Goal: Information Seeking & Learning: Find specific fact

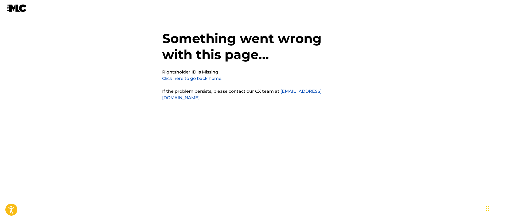
click at [197, 77] on link "Click here to go back home." at bounding box center [192, 78] width 60 height 5
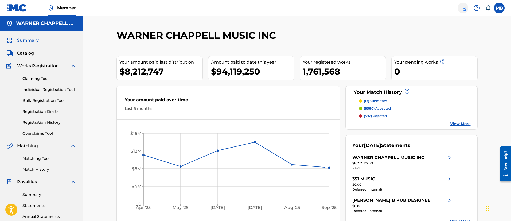
click at [464, 9] on img at bounding box center [463, 8] width 6 height 6
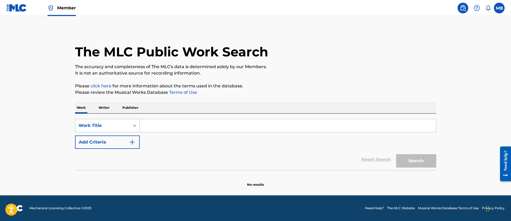
click at [123, 120] on div "Work Title" at bounding box center [107, 125] width 65 height 13
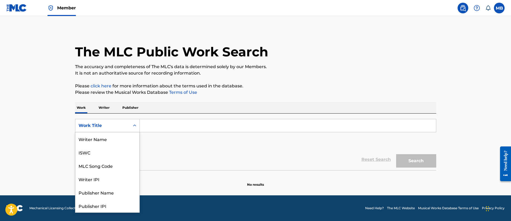
scroll to position [27, 0]
click at [117, 141] on div "MLC Song Code" at bounding box center [107, 138] width 64 height 13
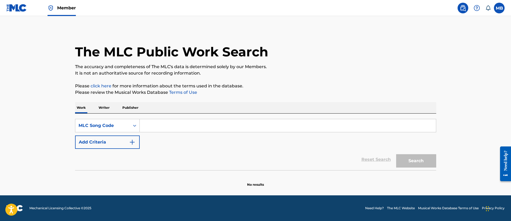
click at [167, 129] on input "Search Form" at bounding box center [288, 125] width 296 height 13
paste input "AB8Z2V"
type input "AB8Z2V"
click at [396, 154] on button "Search" at bounding box center [416, 160] width 40 height 13
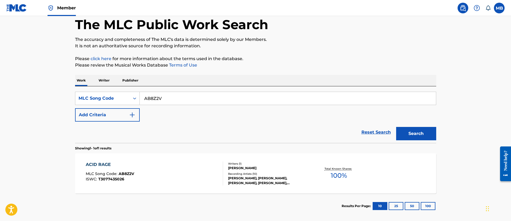
scroll to position [53, 0]
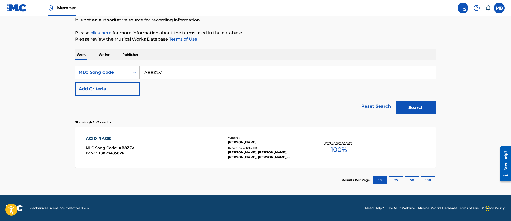
click at [181, 157] on div "ACID RAGE MLC Song Code : AB8Z2V ISWC : T3077435026" at bounding box center [154, 147] width 137 height 24
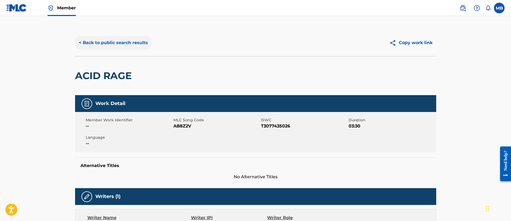
click at [136, 38] on button "< Back to public search results" at bounding box center [113, 42] width 77 height 13
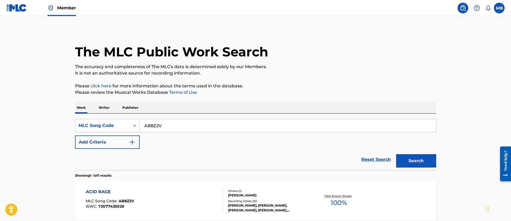
scroll to position [39, 0]
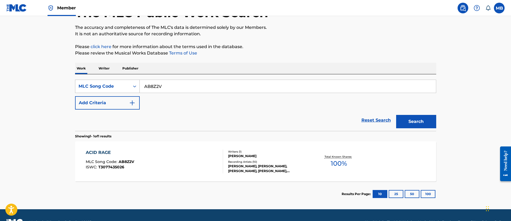
drag, startPoint x: 184, startPoint y: 87, endPoint x: 122, endPoint y: 82, distance: 62.0
click at [128, 85] on div "SearchWithCriteriaef72cf13-4f32-4f2e-b803-5932c024338f MLC Song Code AB8Z2V" at bounding box center [255, 86] width 361 height 13
paste input "CA8JSU"
type input "CA8JSU"
click at [396, 115] on button "Search" at bounding box center [416, 121] width 40 height 13
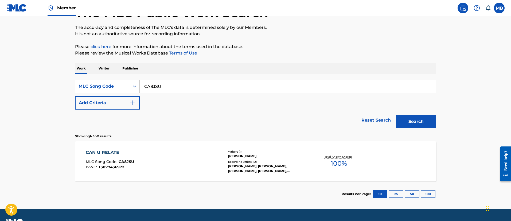
click at [157, 165] on div "CAN U RELATE MLC Song Code : CA8JSU ISWC : T3077436972" at bounding box center [154, 161] width 137 height 24
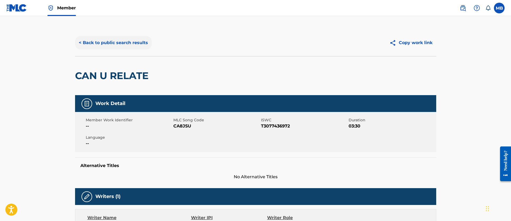
click at [110, 39] on button "< Back to public search results" at bounding box center [113, 42] width 77 height 13
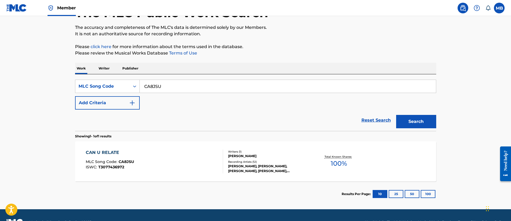
drag, startPoint x: 138, startPoint y: 81, endPoint x: 110, endPoint y: 76, distance: 28.6
click at [114, 79] on div "SearchWithCriteriaef72cf13-4f32-4f2e-b803-5932c024338f MLC Song Code CA8JSU Add…" at bounding box center [255, 102] width 361 height 57
paste input "LE9AWO"
type input "LE9AWO"
click at [396, 115] on button "Search" at bounding box center [416, 121] width 40 height 13
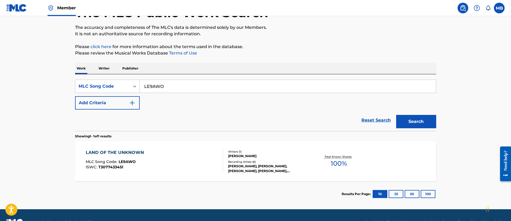
click at [201, 177] on div "LAND OF THE UNKNOWN MLC Song Code : LE9AWO ISWC : T3077433451 Writers ( 1 ) ROY…" at bounding box center [255, 161] width 361 height 40
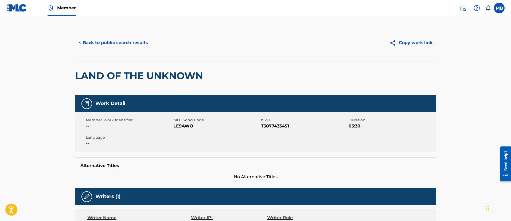
click at [74, 10] on span "Member" at bounding box center [66, 8] width 19 height 6
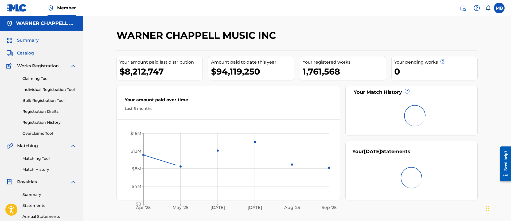
click at [22, 51] on span "Catalog" at bounding box center [25, 53] width 17 height 6
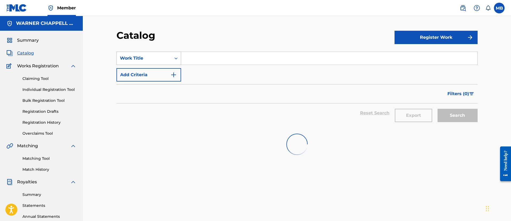
click at [153, 58] on div "Work Title" at bounding box center [144, 58] width 48 height 6
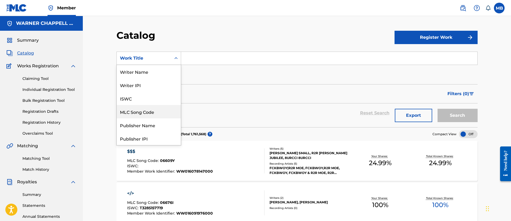
click at [150, 108] on div "MLC Song Code" at bounding box center [149, 111] width 64 height 13
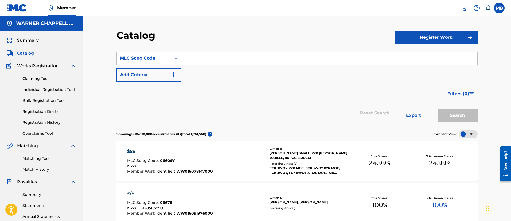
click at [203, 64] on input "Search Form" at bounding box center [329, 58] width 296 height 13
paste input "G4730X"
click at [438, 109] on button "Search" at bounding box center [458, 115] width 40 height 13
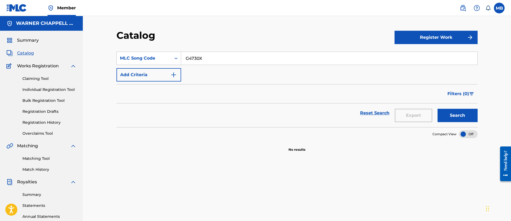
type input "G4730X"
click at [438, 109] on button "Search" at bounding box center [458, 115] width 40 height 13
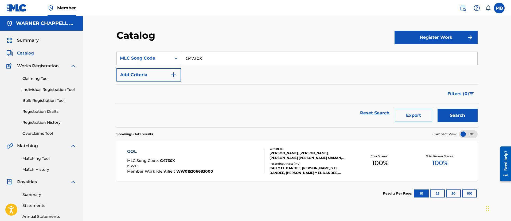
click at [203, 64] on input "G4730X" at bounding box center [329, 58] width 296 height 13
click at [194, 56] on input "G4730X" at bounding box center [329, 58] width 296 height 13
click at [464, 5] on img at bounding box center [463, 8] width 6 height 6
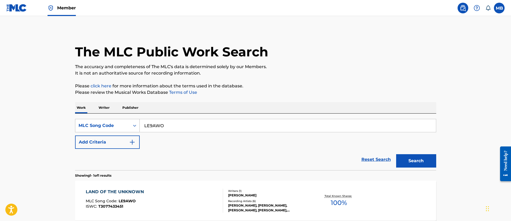
click at [137, 122] on div "Search Form" at bounding box center [135, 126] width 10 height 10
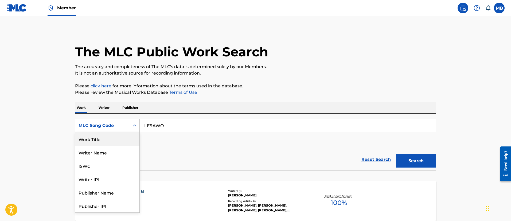
click at [107, 141] on div "Work Title" at bounding box center [107, 138] width 64 height 13
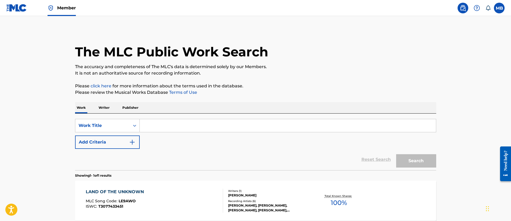
click at [172, 128] on input "Search Form" at bounding box center [288, 125] width 296 height 13
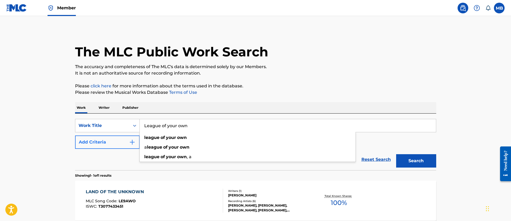
type input "League of your own"
click at [112, 141] on button "Add Criteria" at bounding box center [107, 141] width 65 height 13
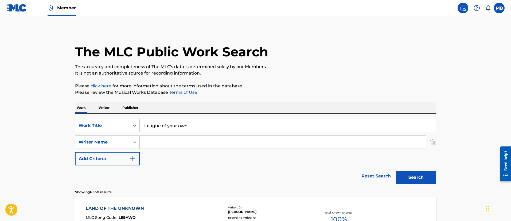
click at [182, 145] on input "Search Form" at bounding box center [283, 142] width 286 height 13
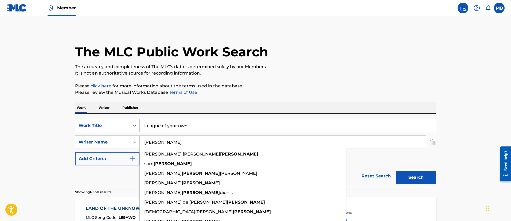
type input "Hernandez"
click at [396, 171] on button "Search" at bounding box center [416, 177] width 40 height 13
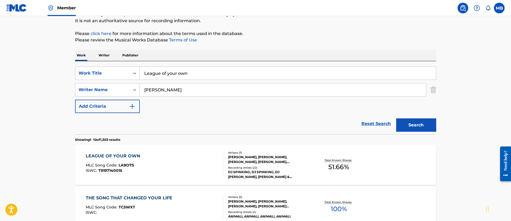
scroll to position [160, 0]
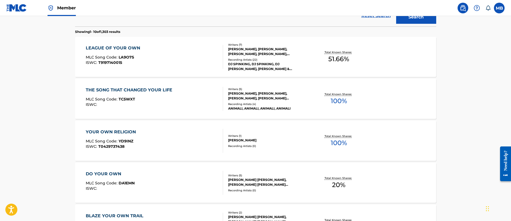
click at [185, 61] on div "LEAGUE OF YOUR OWN MLC Song Code : LA9O7S ISWC : T9197140015" at bounding box center [154, 57] width 137 height 24
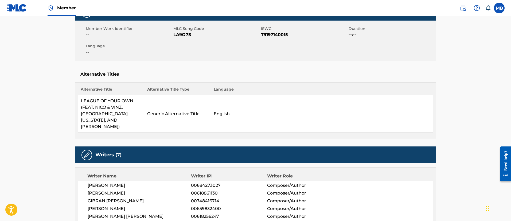
scroll to position [80, 0]
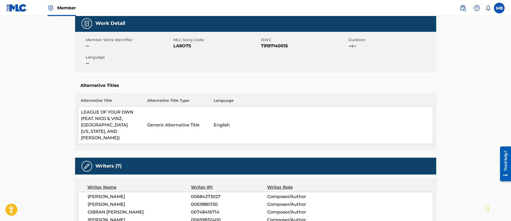
click at [174, 43] on span "LA9O7S" at bounding box center [216, 46] width 86 height 6
copy span "LA9O7S"
click at [64, 6] on span "Member" at bounding box center [66, 8] width 19 height 6
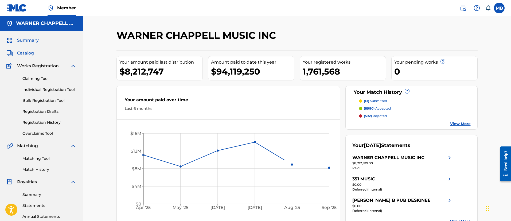
click at [25, 56] on span "Catalog" at bounding box center [25, 53] width 17 height 6
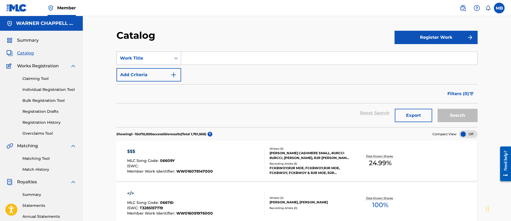
click at [152, 55] on div "Work Title" at bounding box center [144, 58] width 48 height 6
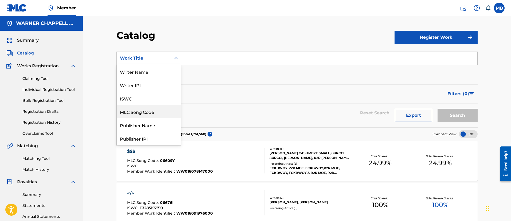
click at [143, 114] on div "MLC Song Code" at bounding box center [149, 111] width 64 height 13
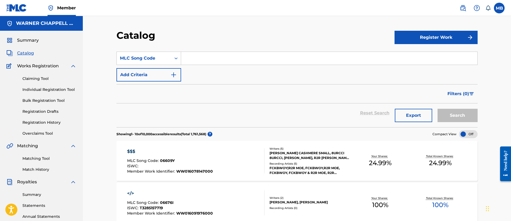
click at [201, 63] on input "Search Form" at bounding box center [329, 58] width 296 height 13
paste input "LA9O7S"
type input "LA9O7S"
click at [438, 109] on button "Search" at bounding box center [458, 115] width 40 height 13
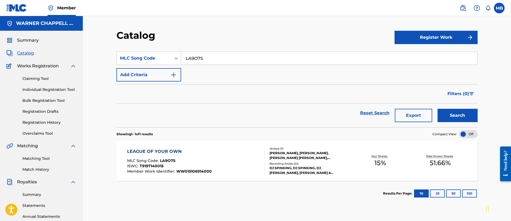
click at [210, 151] on div "LEAGUE OF YOUR OWN" at bounding box center [169, 151] width 85 height 6
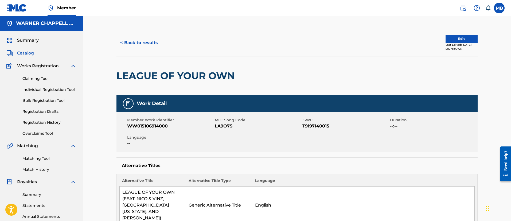
click at [154, 123] on span "WW015106914000" at bounding box center [170, 126] width 86 height 6
copy span "WW015106914000"
click at [222, 126] on span "LA9O7S" at bounding box center [258, 126] width 86 height 6
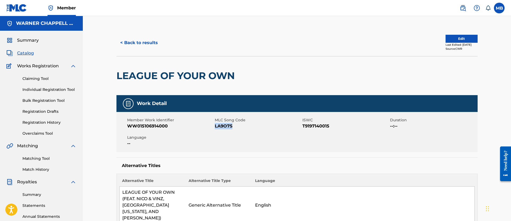
click at [222, 126] on span "LA9O7S" at bounding box center [258, 126] width 86 height 6
copy span "LA9O7S"
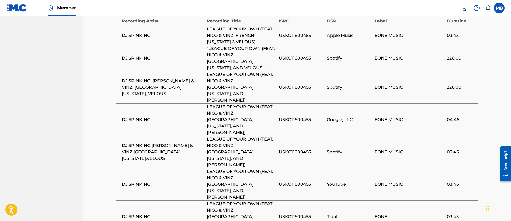
scroll to position [768, 0]
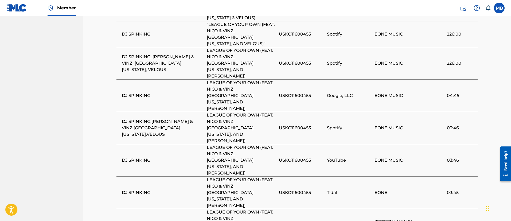
click at [146, 221] on span "DJ SPINKING" at bounding box center [163, 225] width 82 height 6
copy div "DJ SPINKING"
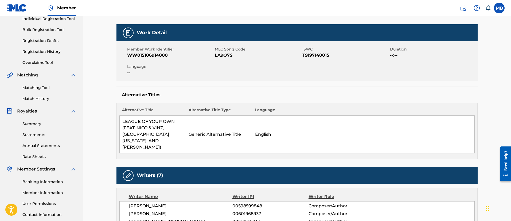
scroll to position [0, 0]
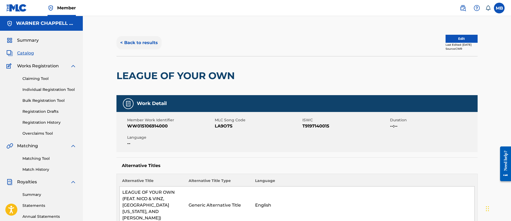
click at [146, 43] on button "< Back to results" at bounding box center [138, 42] width 45 height 13
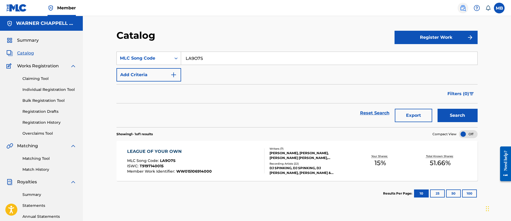
click at [466, 6] on img at bounding box center [463, 8] width 6 height 6
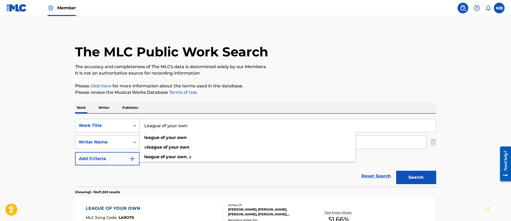
drag, startPoint x: 203, startPoint y: 119, endPoint x: 15, endPoint y: 110, distance: 188.6
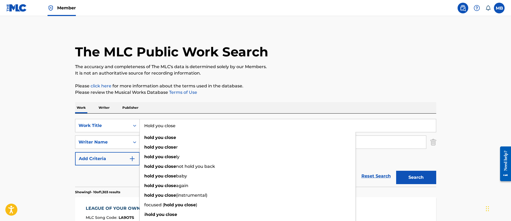
type input "Hold you close"
click at [396, 171] on button "Search" at bounding box center [416, 177] width 40 height 13
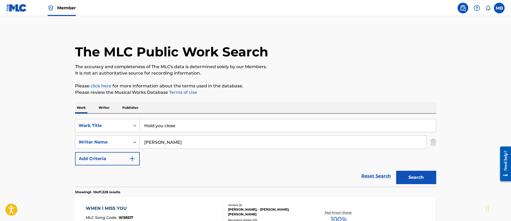
drag, startPoint x: 184, startPoint y: 139, endPoint x: 68, endPoint y: 112, distance: 118.4
click at [99, 132] on div "SearchWithCriteriacfe2e08b-1e07-4edd-ab64-ed26de310042 Work Title Hold you clos…" at bounding box center [255, 142] width 361 height 46
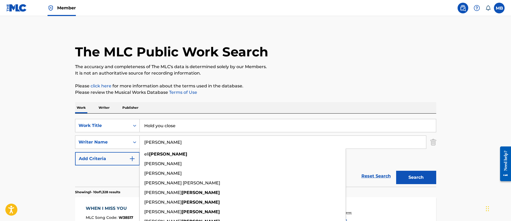
type input "Sostre"
click at [396, 171] on button "Search" at bounding box center [416, 177] width 40 height 13
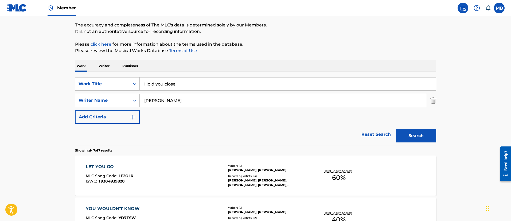
scroll to position [80, 0]
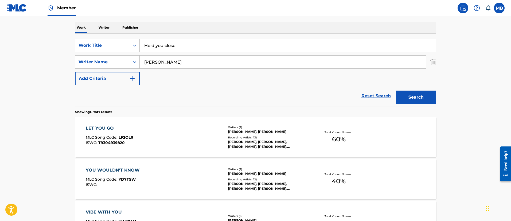
click at [66, 12] on link "Member" at bounding box center [62, 8] width 28 height 16
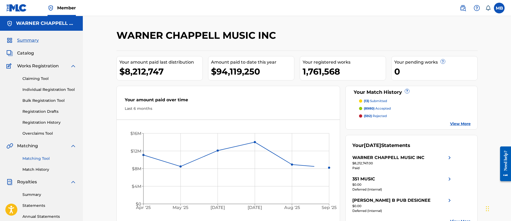
click at [37, 159] on link "Matching Tool" at bounding box center [49, 159] width 54 height 6
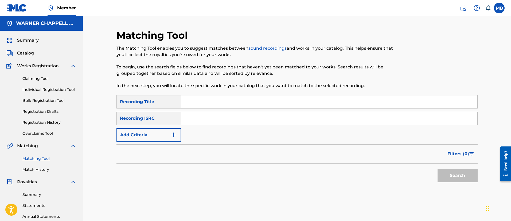
click at [202, 118] on input "Search Form" at bounding box center [329, 118] width 296 height 13
paste input "USLD91700889"
type input "USLD91700889"
click at [438, 169] on button "Search" at bounding box center [458, 175] width 40 height 13
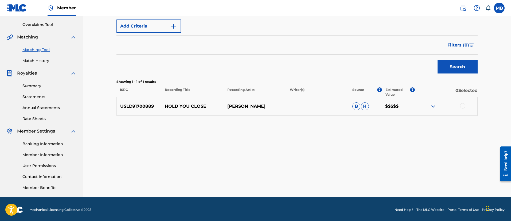
scroll to position [110, 0]
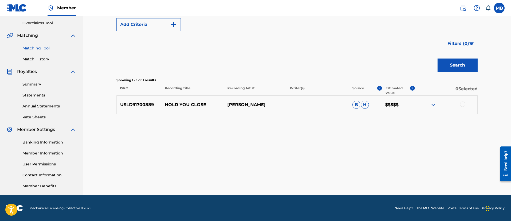
click at [435, 107] on img at bounding box center [433, 105] width 6 height 6
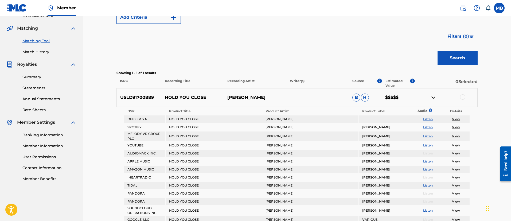
scroll to position [69, 0]
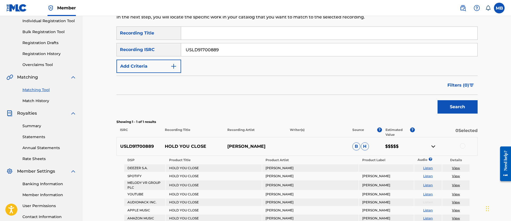
click at [433, 145] on img at bounding box center [433, 146] width 6 height 6
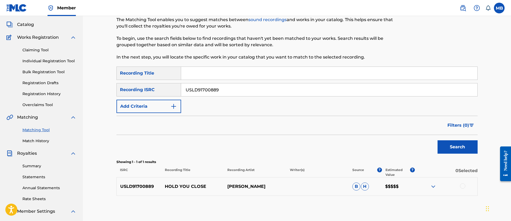
scroll to position [40, 0]
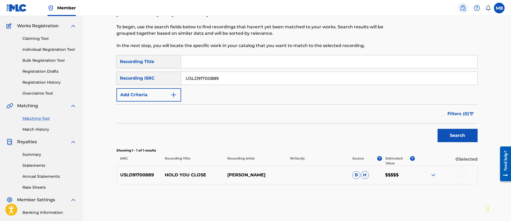
click at [466, 8] on img at bounding box center [463, 8] width 6 height 6
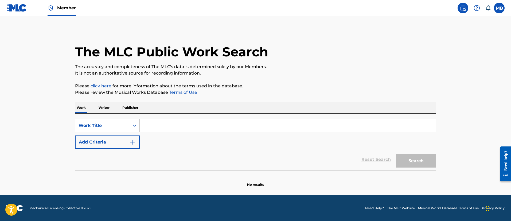
click at [166, 121] on input "Search Form" at bounding box center [288, 125] width 296 height 13
type input "Pay ya bills"
click at [396, 154] on button "Search" at bounding box center [416, 160] width 40 height 13
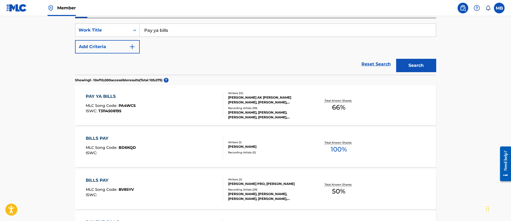
scroll to position [120, 0]
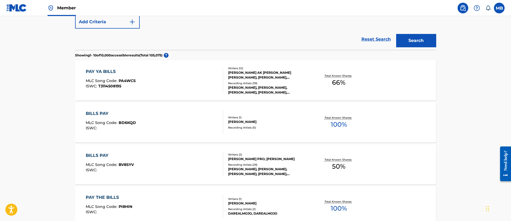
click at [200, 86] on div "PAY YA BILLS MLC Song Code : PA4WCS ISWC : T3114508195" at bounding box center [154, 80] width 137 height 24
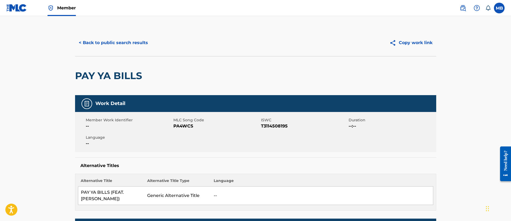
click at [182, 129] on span "PA4WCS" at bounding box center [216, 126] width 86 height 6
copy span "PA4WCS"
click at [116, 76] on h2 "PAY YA BILLS" at bounding box center [110, 76] width 70 height 12
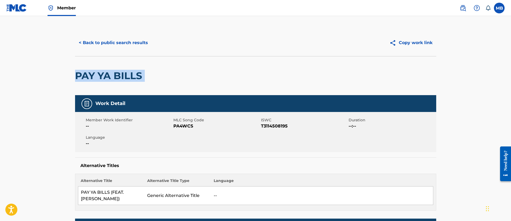
click at [116, 76] on h2 "PAY YA BILLS" at bounding box center [110, 76] width 70 height 12
copy div "PAY YA BILLS"
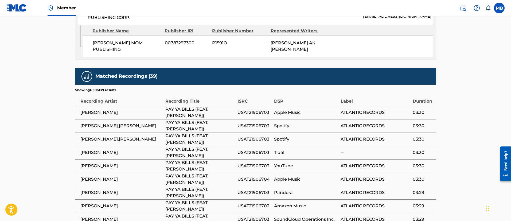
scroll to position [882, 0]
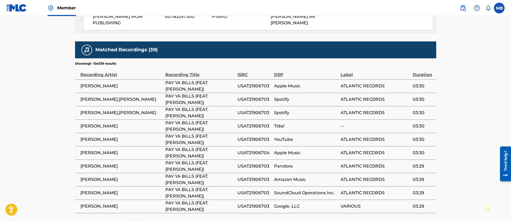
drag, startPoint x: 129, startPoint y: 108, endPoint x: 80, endPoint y: 108, distance: 48.6
click at [80, 150] on span "PARDISON FONTAINE" at bounding box center [121, 153] width 82 height 6
copy span "PARDISON FONTAINE"
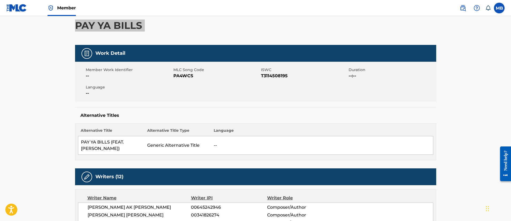
scroll to position [0, 0]
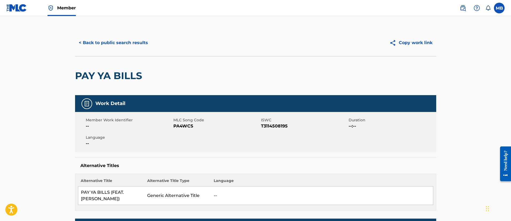
click at [177, 125] on span "PA4WCS" at bounding box center [216, 126] width 86 height 6
copy span "PA4WCS"
click at [130, 52] on div "< Back to public search results Copy work link" at bounding box center [255, 42] width 361 height 27
click at [130, 50] on div "< Back to public search results Copy work link" at bounding box center [255, 42] width 361 height 27
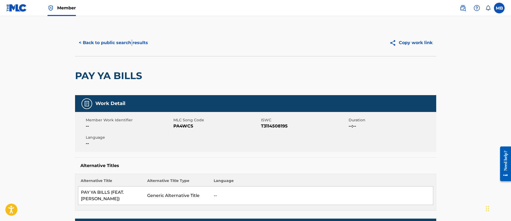
click at [130, 50] on div "< Back to public search results Copy work link" at bounding box center [255, 42] width 361 height 27
click at [135, 42] on button "< Back to public search results" at bounding box center [113, 42] width 77 height 13
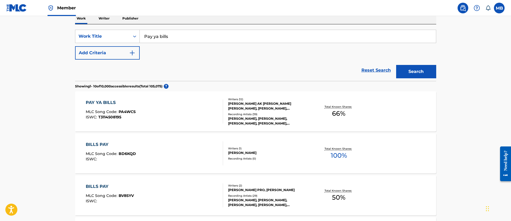
scroll to position [77, 0]
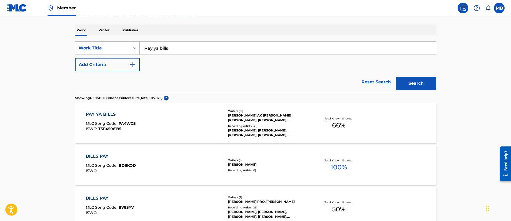
drag, startPoint x: 179, startPoint y: 46, endPoint x: 95, endPoint y: 45, distance: 84.2
click at [97, 45] on div "SearchWithCriteria5b880e5f-2ac0-4094-8dd2-12b182ce6156 Work Title Pay ya bills" at bounding box center [255, 47] width 361 height 13
paste input "Fake Love"
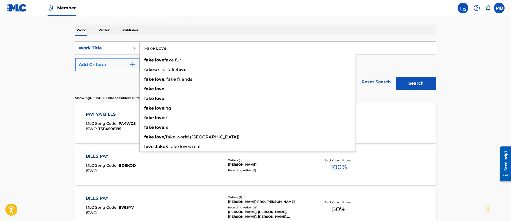
type input "Fake Love"
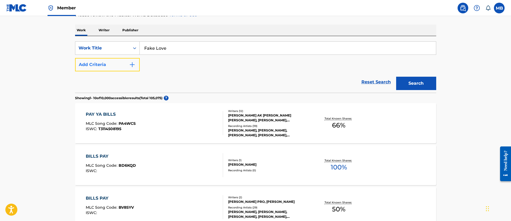
click at [92, 63] on button "Add Criteria" at bounding box center [107, 64] width 65 height 13
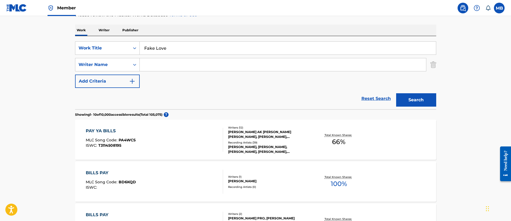
click at [157, 63] on input "Search Form" at bounding box center [283, 64] width 286 height 13
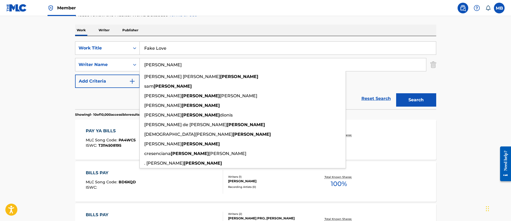
type input "Hernandez"
click at [396, 93] on button "Search" at bounding box center [416, 99] width 40 height 13
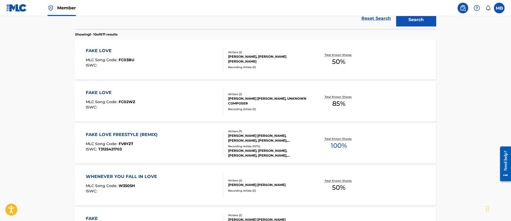
scroll to position [238, 0]
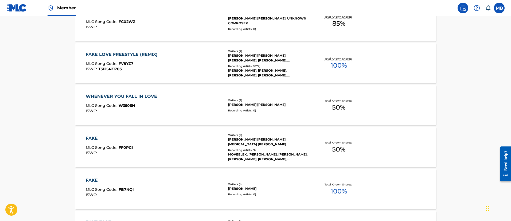
click at [184, 69] on div "FAKE LOVE FREESTYLE (REMIX) MLC Song Code : FV8YZ7 ISWC : T3125421703" at bounding box center [154, 63] width 137 height 24
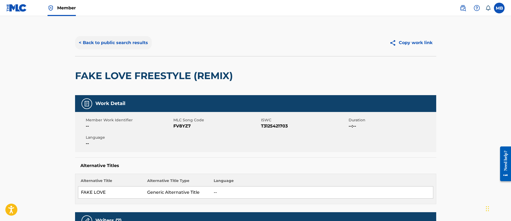
click at [128, 40] on button "< Back to public search results" at bounding box center [113, 42] width 77 height 13
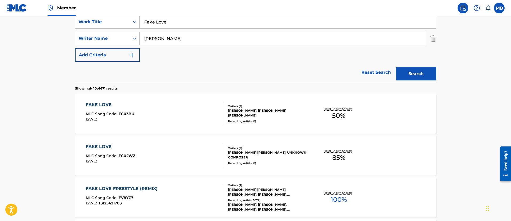
scroll to position [68, 0]
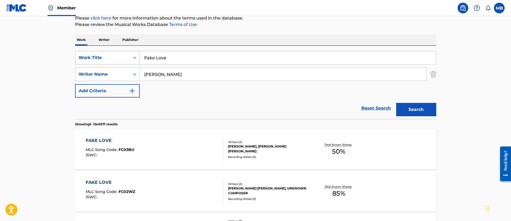
drag, startPoint x: 188, startPoint y: 58, endPoint x: 98, endPoint y: 53, distance: 89.9
click at [98, 53] on div "SearchWithCriteria5b880e5f-2ac0-4094-8dd2-12b182ce6156 Work Title Fake Love" at bounding box center [255, 57] width 361 height 13
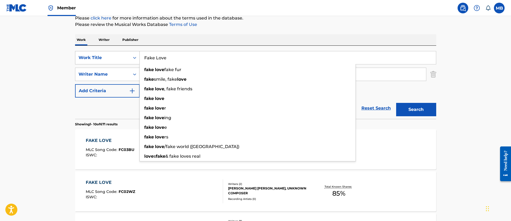
paste input "Rich Boy"
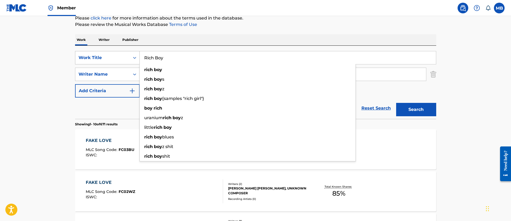
type input "Rich Boy"
click at [396, 103] on button "Search" at bounding box center [416, 109] width 40 height 13
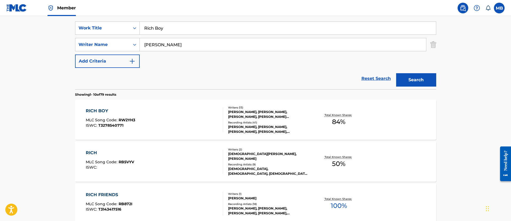
scroll to position [108, 0]
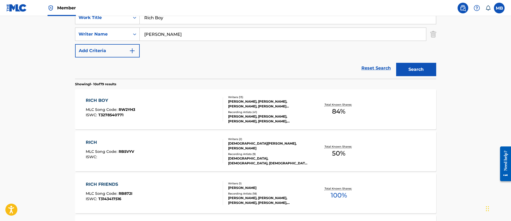
click at [172, 115] on div "RICH BOY MLC Song Code : RW2YH3 ISWC : T3278540771" at bounding box center [154, 109] width 137 height 24
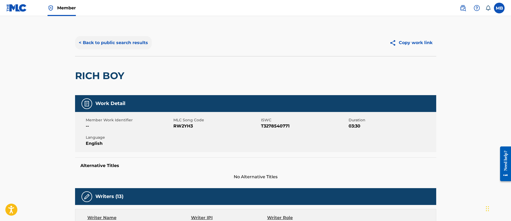
click at [107, 42] on button "< Back to public search results" at bounding box center [113, 42] width 77 height 13
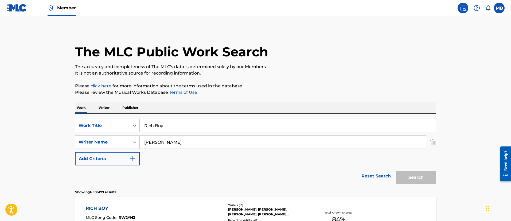
scroll to position [108, 0]
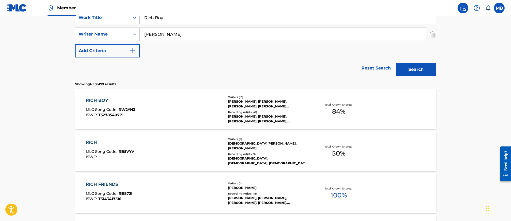
drag, startPoint x: 187, startPoint y: 22, endPoint x: 92, endPoint y: 22, distance: 95.6
click at [92, 22] on div "SearchWithCriteria5b880e5f-2ac0-4094-8dd2-12b182ce6156 Work Title Rich Boy" at bounding box center [255, 17] width 361 height 13
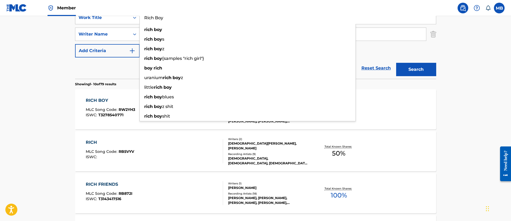
paste input "Peace Interlude"
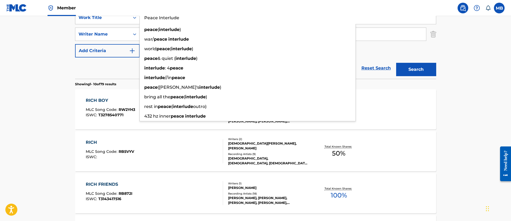
type input "Peace Interlude"
click at [396, 63] on button "Search" at bounding box center [416, 69] width 40 height 13
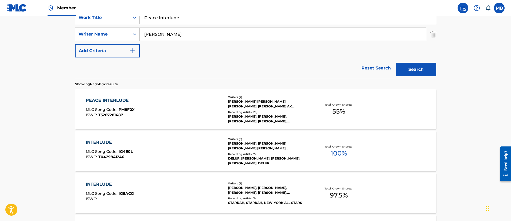
click at [167, 106] on div "PEACE INTERLUDE MLC Song Code : PM8F0X ISWC : T3267281487" at bounding box center [154, 109] width 137 height 24
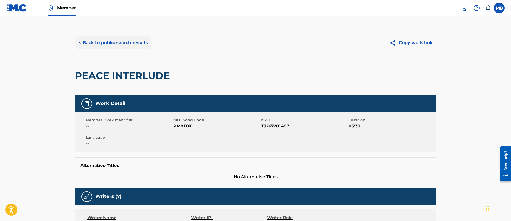
click at [106, 44] on button "< Back to public search results" at bounding box center [113, 42] width 77 height 13
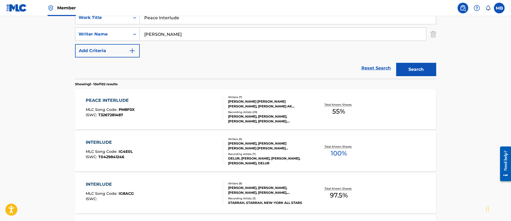
drag, startPoint x: 124, startPoint y: 23, endPoint x: 50, endPoint y: 12, distance: 74.0
paste input "El Sol Va a Salir"
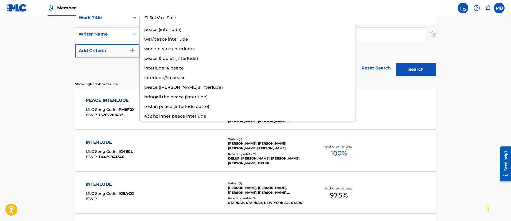
type input "El Sol Va a Salir"
click at [396, 63] on button "Search" at bounding box center [416, 69] width 40 height 13
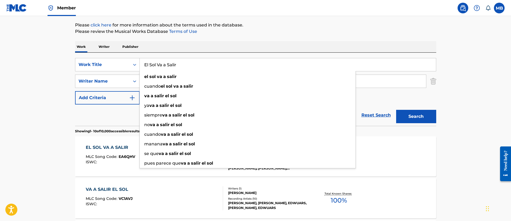
scroll to position [68, 0]
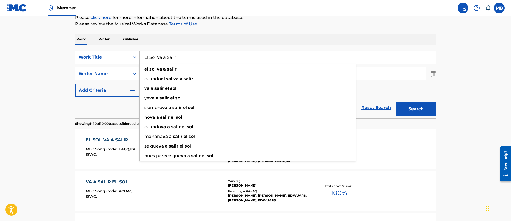
click at [135, 136] on div "EL SOL VA A SALIR MLC Song Code : EA6QHV ISWC : Writers ( 5 ) ANDERSON HERNANDE…" at bounding box center [255, 149] width 361 height 40
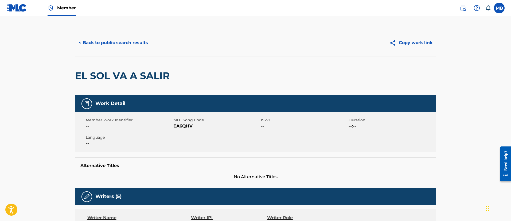
drag, startPoint x: 131, startPoint y: 50, endPoint x: 129, endPoint y: 45, distance: 5.7
click at [131, 50] on div "< Back to public search results Copy work link" at bounding box center [255, 42] width 361 height 27
click at [129, 44] on button "< Back to public search results" at bounding box center [113, 42] width 77 height 13
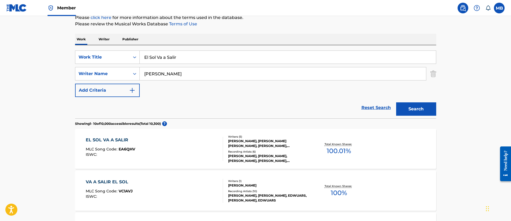
drag, startPoint x: 177, startPoint y: 60, endPoint x: 64, endPoint y: 59, distance: 113.5
paste input "He Love the Streets"
type input "He Love the Streets"
click at [396, 102] on button "Search" at bounding box center [416, 108] width 40 height 13
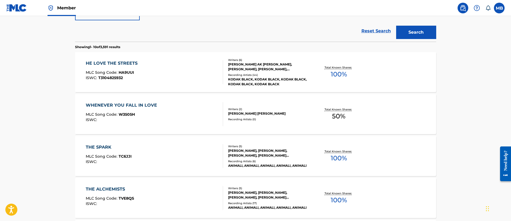
scroll to position [149, 0]
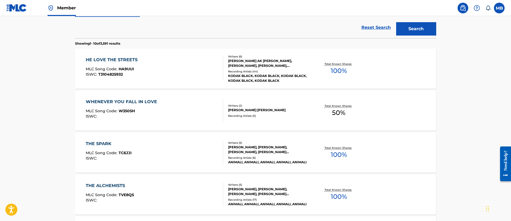
click at [68, 8] on span "Member" at bounding box center [66, 8] width 19 height 6
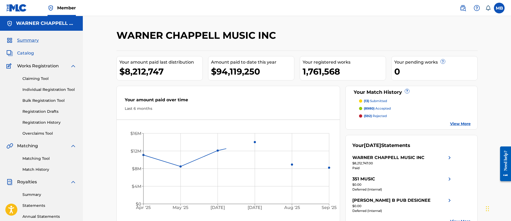
click at [27, 55] on span "Catalog" at bounding box center [25, 53] width 17 height 6
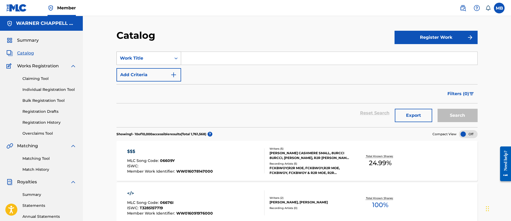
click at [169, 58] on div "Work Title" at bounding box center [144, 58] width 54 height 10
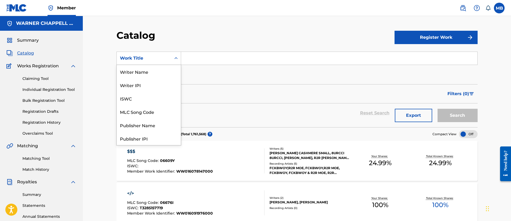
scroll to position [87, 0]
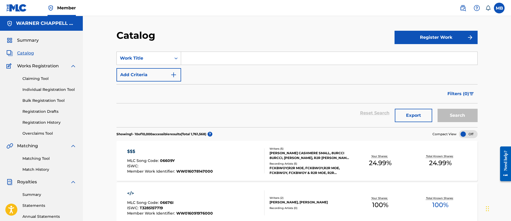
click at [136, 75] on button "Add Criteria" at bounding box center [148, 74] width 65 height 13
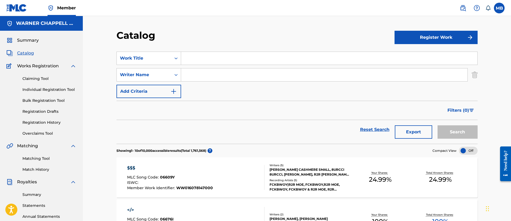
click at [195, 76] on input "Search Form" at bounding box center [324, 74] width 286 height 13
type input "H"
type input "Anderson Hernandez"
click at [204, 64] on input "Search Form" at bounding box center [329, 58] width 296 height 13
click at [215, 60] on input "Search Form" at bounding box center [329, 58] width 296 height 13
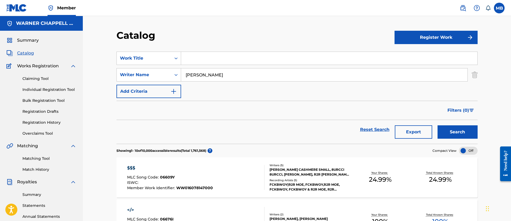
paste input "Rich Flex"
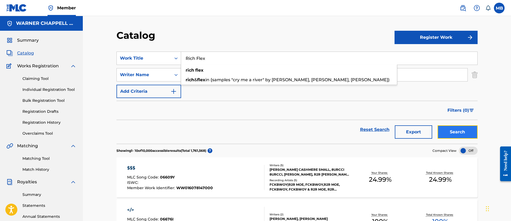
click at [447, 130] on button "Search" at bounding box center [458, 131] width 40 height 13
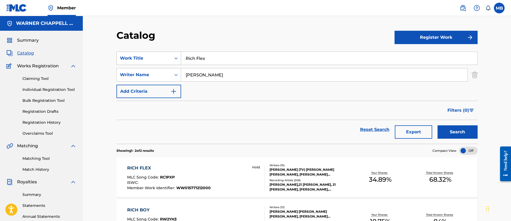
drag, startPoint x: 242, startPoint y: 61, endPoint x: 116, endPoint y: 57, distance: 125.4
click at [120, 57] on div "SearchWithCriteriaa9d86f47-b2eb-4610-93d4-763eeb8d61ec Work Title Rich Flex" at bounding box center [296, 58] width 361 height 13
paste input "apper Estates"
click at [455, 130] on button "Search" at bounding box center [458, 131] width 40 height 13
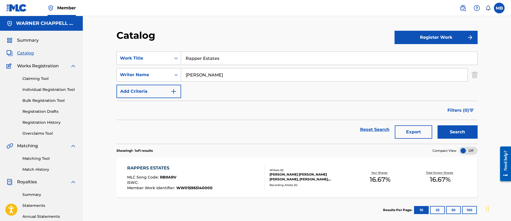
drag, startPoint x: 238, startPoint y: 55, endPoint x: 185, endPoint y: 53, distance: 53.5
click at [186, 54] on input "Rapper Estates" at bounding box center [329, 58] width 296 height 13
paste input "Tweaking"
click at [449, 125] on div "Search" at bounding box center [456, 129] width 43 height 19
click at [453, 133] on button "Search" at bounding box center [458, 131] width 40 height 13
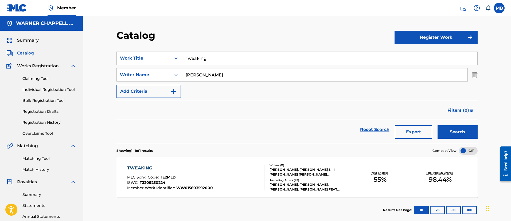
drag, startPoint x: 279, startPoint y: 58, endPoint x: 114, endPoint y: 52, distance: 165.7
click at [120, 53] on div "SearchWithCriteriaa9d86f47-b2eb-4610-93d4-763eeb8d61ec Work Title Tweaking" at bounding box center [296, 58] width 361 height 13
paste input "Outside"
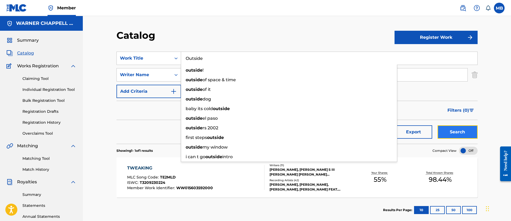
click at [446, 132] on button "Search" at bounding box center [458, 131] width 40 height 13
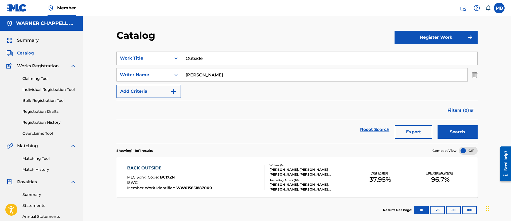
drag, startPoint x: 220, startPoint y: 64, endPoint x: 170, endPoint y: 61, distance: 50.3
click at [177, 63] on div "SearchWithCriteriaa9d86f47-b2eb-4610-93d4-763eeb8d61ec Work Title Outside" at bounding box center [296, 58] width 361 height 13
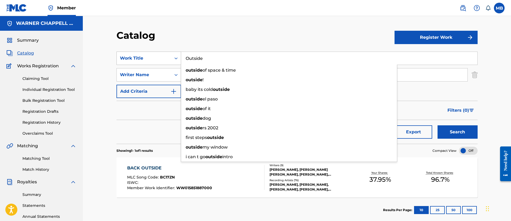
paste input "All She Wrot"
click at [438, 125] on button "Search" at bounding box center [458, 131] width 40 height 13
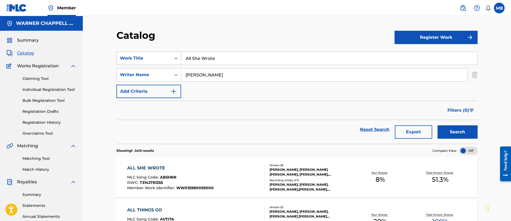
drag, startPoint x: 245, startPoint y: 55, endPoint x: 129, endPoint y: 56, distance: 115.9
click at [129, 56] on div "SearchWithCriteriaa9d86f47-b2eb-4610-93d4-763eeb8d61ec Work Title All She Wrote" at bounding box center [296, 58] width 361 height 13
paste input "On McAfe"
click at [438, 125] on button "Search" at bounding box center [458, 131] width 40 height 13
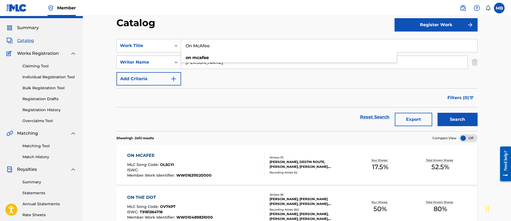
scroll to position [0, 0]
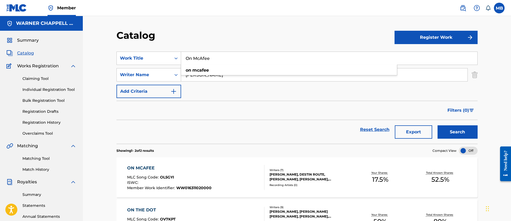
click at [232, 56] on input "On McAfee" at bounding box center [329, 58] width 296 height 13
paste input "Freedom"
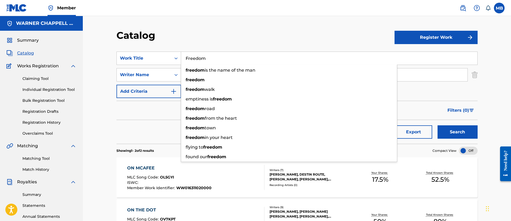
click at [438, 125] on button "Search" at bounding box center [458, 131] width 40 height 13
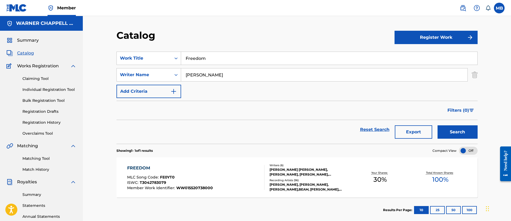
drag, startPoint x: 241, startPoint y: 59, endPoint x: 189, endPoint y: 57, distance: 52.4
click at [189, 58] on input "Freedom" at bounding box center [329, 58] width 296 height 13
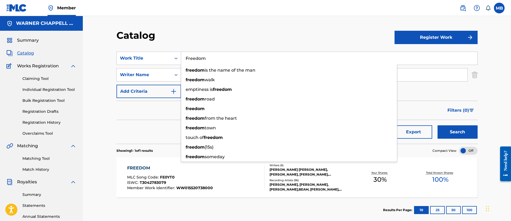
paste input "Chronicles"
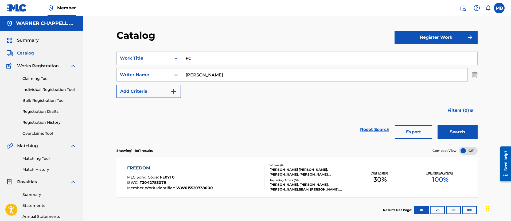
type input "F"
paste input "Chronicles"
click at [438, 125] on button "Search" at bounding box center [458, 131] width 40 height 13
drag, startPoint x: 211, startPoint y: 57, endPoint x: 120, endPoint y: 54, distance: 90.9
click at [120, 54] on div "SearchWithCriteriaa9d86f47-b2eb-4610-93d4-763eeb8d61ec Work Title Chronicles" at bounding box center [296, 58] width 361 height 13
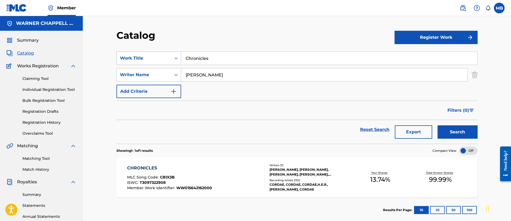
paste input "Bodi"
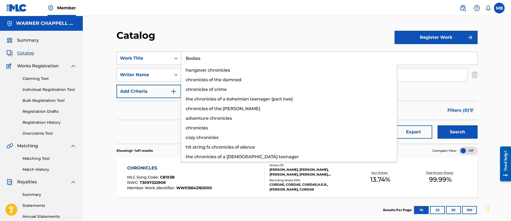
click at [438, 125] on button "Search" at bounding box center [458, 131] width 40 height 13
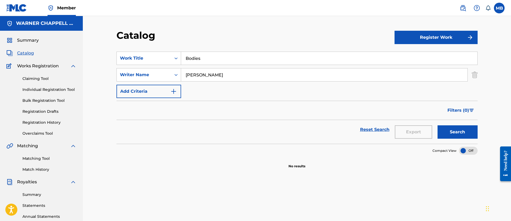
drag, startPoint x: 232, startPoint y: 58, endPoint x: 112, endPoint y: 53, distance: 119.8
click at [115, 55] on div "Catalog Register Work SearchWithCriteriaa9d86f47-b2eb-4610-93d4-763eeb8d61ec Wo…" at bounding box center [297, 167] width 374 height 276
paste input "SAY MY GRACE"
click at [438, 125] on button "Search" at bounding box center [458, 131] width 40 height 13
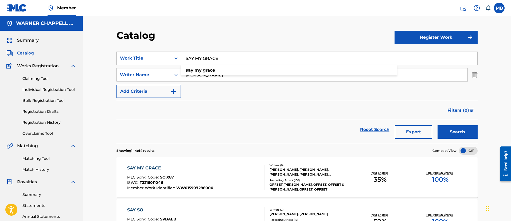
drag, startPoint x: 217, startPoint y: 54, endPoint x: 143, endPoint y: 52, distance: 74.0
click at [144, 52] on div "SearchWithCriteriaa9d86f47-b2eb-4610-93d4-763eeb8d61ec Work Title SAY MY GRACE …" at bounding box center [296, 58] width 361 height 13
paste input "out for the night, pt. 2"
type input "out for the night, pt. 2"
click at [438, 125] on button "Search" at bounding box center [458, 131] width 40 height 13
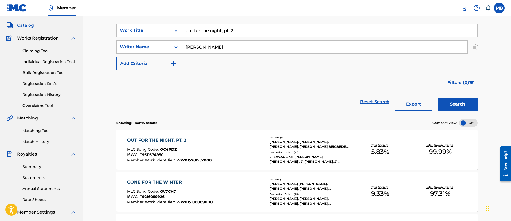
scroll to position [40, 0]
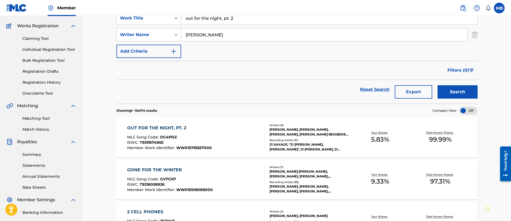
click at [228, 140] on div "OUT FOR THE NIGHT, PT. 2 MLC Song Code : OC4PDZ ISWC : T9311674950 Member Work …" at bounding box center [195, 137] width 137 height 25
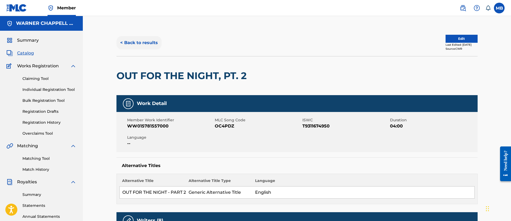
click at [134, 44] on button "< Back to results" at bounding box center [138, 42] width 45 height 13
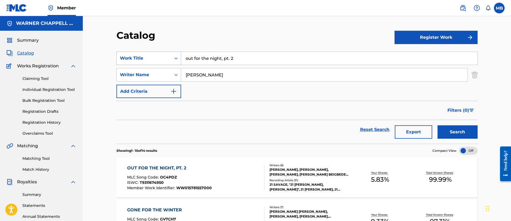
drag, startPoint x: 248, startPoint y: 61, endPoint x: 125, endPoint y: 61, distance: 122.3
click at [126, 60] on div "SearchWithCriteriaa9d86f47-b2eb-4610-93d4-763eeb8d61ec Work Title out for the n…" at bounding box center [296, 58] width 361 height 13
paste input "Evil Ways"
click at [438, 125] on button "Search" at bounding box center [458, 131] width 40 height 13
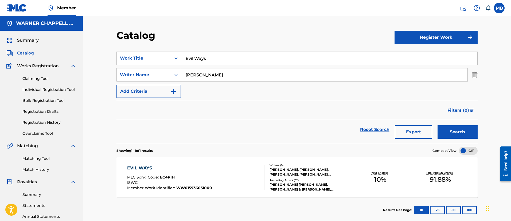
drag, startPoint x: 218, startPoint y: 57, endPoint x: 111, endPoint y: 46, distance: 107.5
click at [115, 47] on div "Catalog Register Work SearchWithCriteriaa9d86f47-b2eb-4610-93d4-763eeb8d61ec Wo…" at bounding box center [297, 167] width 374 height 276
paste input "Outlet"
click at [438, 125] on button "Search" at bounding box center [458, 131] width 40 height 13
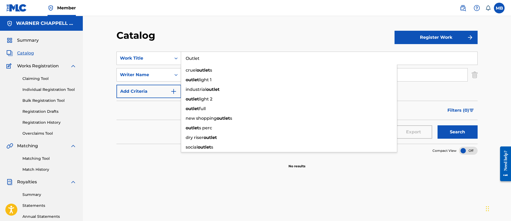
drag, startPoint x: 201, startPoint y: 54, endPoint x: 167, endPoint y: 50, distance: 33.8
click at [169, 52] on div "SearchWithCriteriaa9d86f47-b2eb-4610-93d4-763eeb8d61ec Work Title Outlet cruel …" at bounding box center [296, 58] width 361 height 13
paste input "The Shoe Fits"
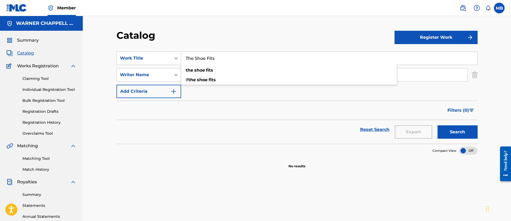
click at [438, 125] on button "Search" at bounding box center [458, 131] width 40 height 13
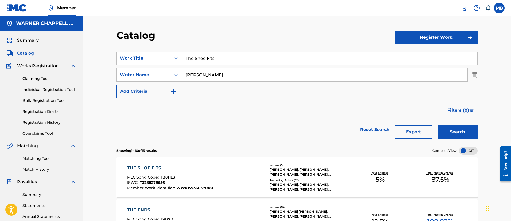
drag, startPoint x: 225, startPoint y: 56, endPoint x: 104, endPoint y: 56, distance: 120.5
paste input "You Broke My Heart"
click at [438, 125] on button "Search" at bounding box center [458, 131] width 40 height 13
drag, startPoint x: 165, startPoint y: 57, endPoint x: 139, endPoint y: 56, distance: 25.9
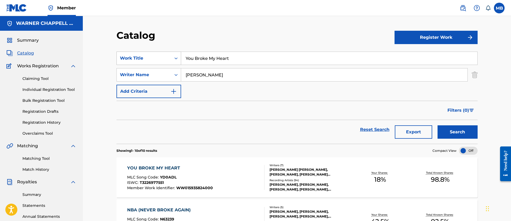
click at [139, 56] on div "SearchWithCriteriaa9d86f47-b2eb-4610-93d4-763eeb8d61ec Work Title You Broke My …" at bounding box center [296, 58] width 361 height 13
paste input "lose"
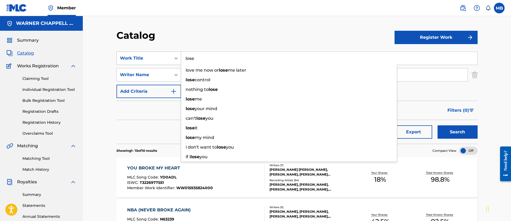
click at [438, 125] on button "Search" at bounding box center [458, 131] width 40 height 13
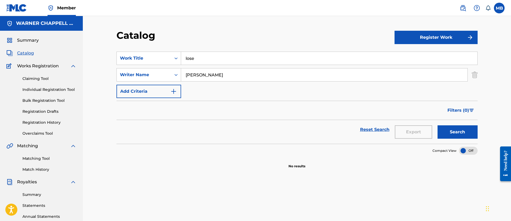
drag, startPoint x: 201, startPoint y: 51, endPoint x: 188, endPoint y: 52, distance: 13.7
click at [188, 52] on section "SearchWithCriteriaa9d86f47-b2eb-4610-93d4-763eeb8d61ec Work Title lose SearchWi…" at bounding box center [296, 94] width 361 height 99
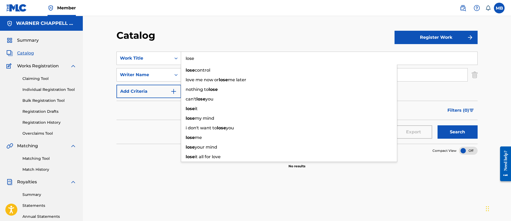
drag, startPoint x: 212, startPoint y: 57, endPoint x: 94, endPoint y: 56, distance: 118.1
click at [95, 57] on div "Catalog Register Work SearchWithCriteriaa9d86f47-b2eb-4610-93d4-763eeb8d61ec Wo…" at bounding box center [297, 161] width 428 height 290
paste input "No Friends In The Industry"
click at [438, 125] on button "Search" at bounding box center [458, 131] width 40 height 13
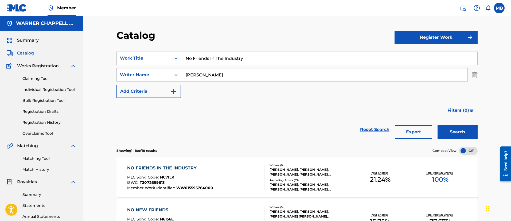
drag, startPoint x: 263, startPoint y: 58, endPoint x: 78, endPoint y: 58, distance: 185.4
paste input "You & The 6"
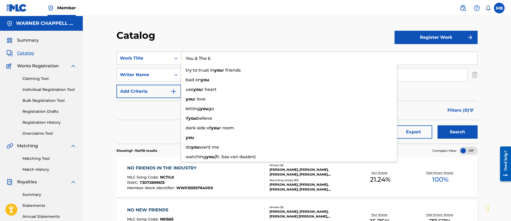
click at [438, 125] on button "Search" at bounding box center [458, 131] width 40 height 13
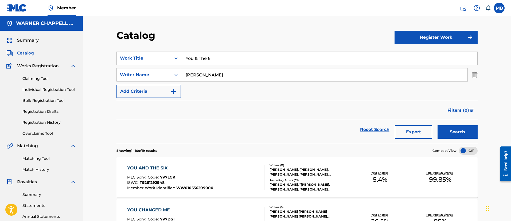
drag, startPoint x: 223, startPoint y: 56, endPoint x: 104, endPoint y: 50, distance: 119.0
paste input "Jimmy Cooks"
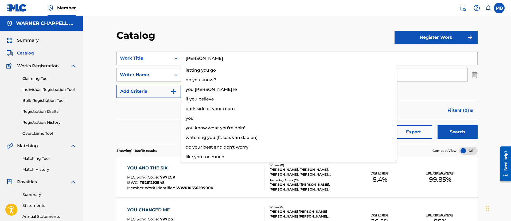
click at [438, 125] on button "Search" at bounding box center [458, 131] width 40 height 13
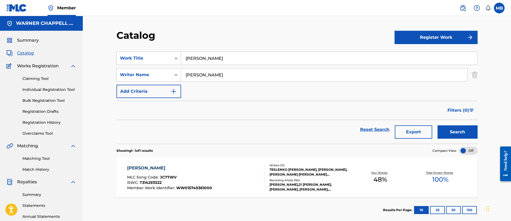
drag, startPoint x: 222, startPoint y: 60, endPoint x: 104, endPoint y: 64, distance: 117.9
click at [104, 64] on div "Catalog Register Work SearchWithCriteriaa9d86f47-b2eb-4610-93d4-763eeb8d61ec Wo…" at bounding box center [297, 161] width 428 height 290
paste input "MELTDOWN"
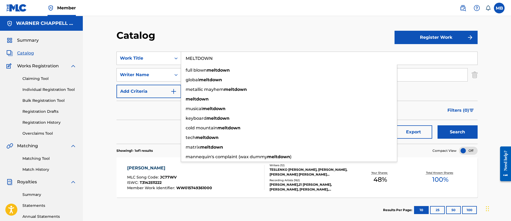
click at [438, 125] on button "Search" at bounding box center [458, 131] width 40 height 13
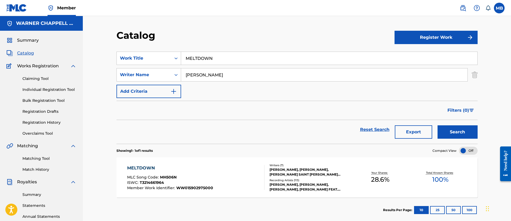
drag, startPoint x: 224, startPoint y: 59, endPoint x: 112, endPoint y: 54, distance: 111.5
click at [117, 55] on div "SearchWithCriteriaa9d86f47-b2eb-4610-93d4-763eeb8d61ec Work Title MELTDOWN" at bounding box center [296, 58] width 361 height 13
paste input "Rich Flex"
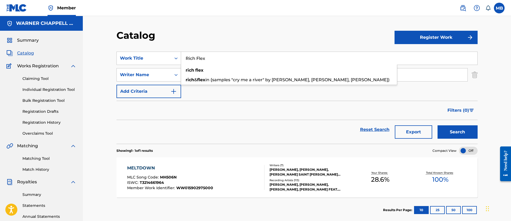
click at [438, 125] on button "Search" at bounding box center [458, 131] width 40 height 13
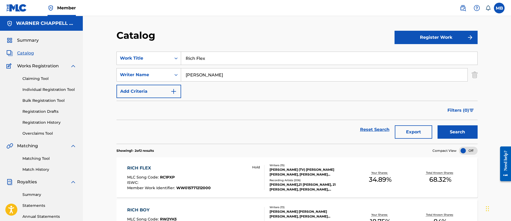
drag, startPoint x: 238, startPoint y: 54, endPoint x: 83, endPoint y: 45, distance: 155.7
click at [86, 46] on div "Catalog Register Work SearchWithCriteriaa9d86f47-b2eb-4610-93d4-763eeb8d61ec Wo…" at bounding box center [297, 161] width 428 height 290
type input "First person shooter"
click at [438, 125] on button "Search" at bounding box center [458, 131] width 40 height 13
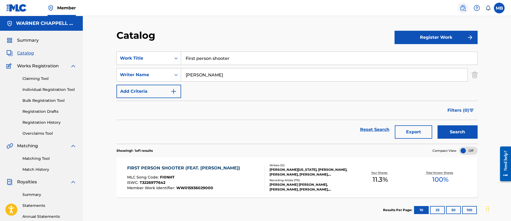
click at [463, 10] on img at bounding box center [463, 8] width 6 height 6
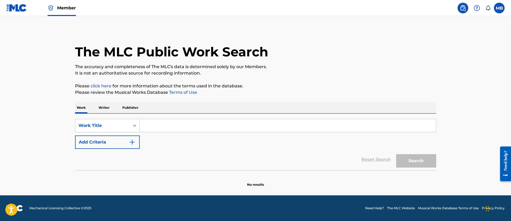
click at [160, 119] on input "Search Form" at bounding box center [288, 125] width 296 height 13
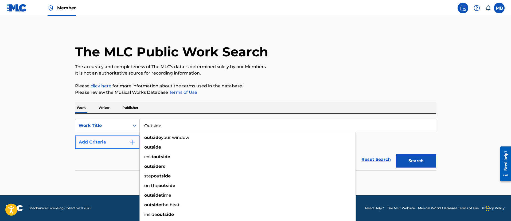
type input "Outside"
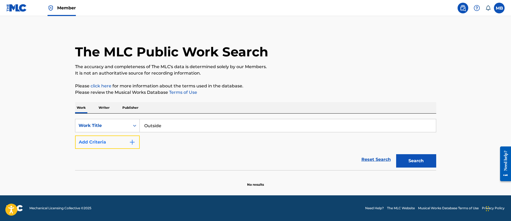
click at [100, 138] on button "Add Criteria" at bounding box center [107, 141] width 65 height 13
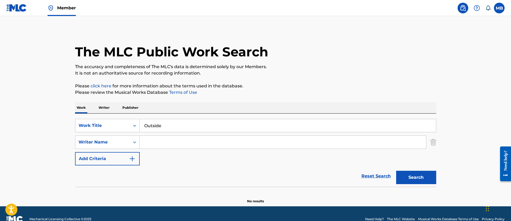
click at [157, 137] on input "Search Form" at bounding box center [283, 142] width 286 height 13
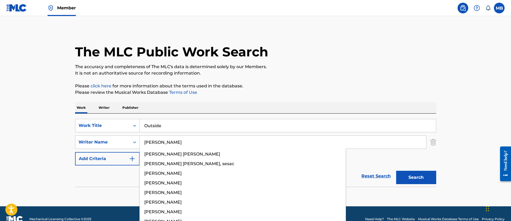
type input "Bryant"
click at [396, 171] on button "Search" at bounding box center [416, 177] width 40 height 13
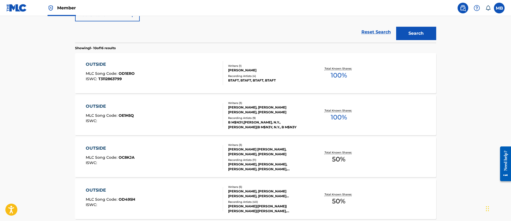
scroll to position [160, 0]
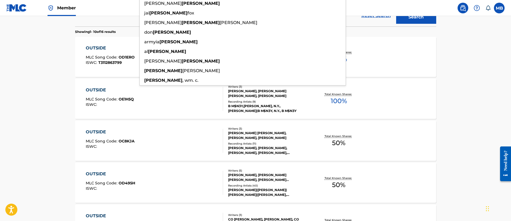
click at [47, 136] on main "The MLC Public Work Search The accuracy and completeness of The MLC's data is d…" at bounding box center [255, 170] width 511 height 629
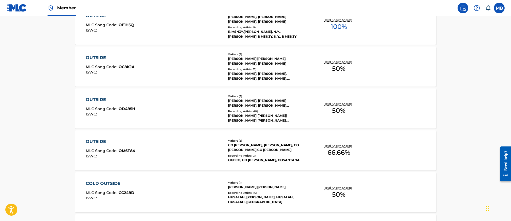
scroll to position [321, 0]
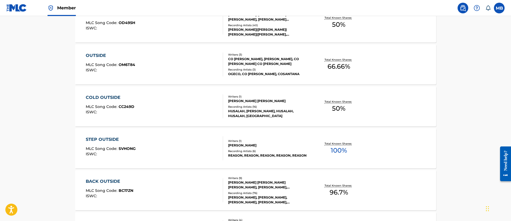
click at [181, 181] on div "BACK OUTSIDE MLC Song Code : BC17ZN ISWC :" at bounding box center [154, 190] width 137 height 24
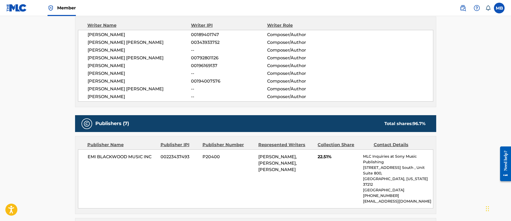
scroll to position [120, 0]
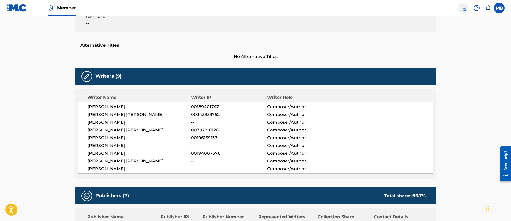
click at [460, 11] on link at bounding box center [463, 8] width 11 height 11
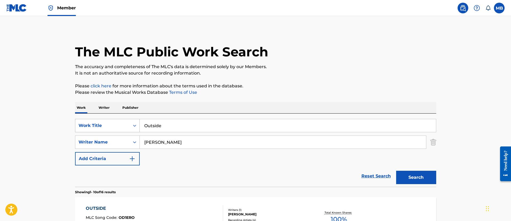
drag, startPoint x: 182, startPoint y: 119, endPoint x: 104, endPoint y: 122, distance: 78.0
click at [106, 122] on div "SearchWithCriteria5b880e5f-2ac0-4094-8dd2-12b182ce6156 Work Title Outside" at bounding box center [255, 125] width 361 height 13
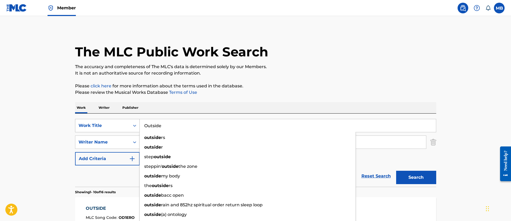
paste input "n McAfe"
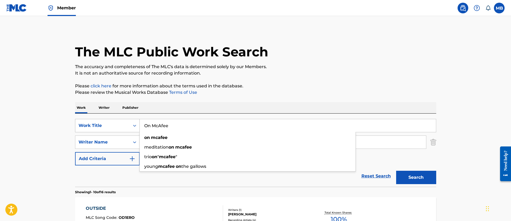
type input "On McAfee"
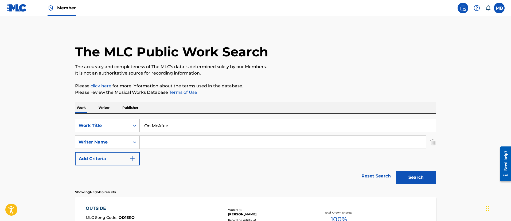
click at [396, 171] on button "Search" at bounding box center [416, 177] width 40 height 13
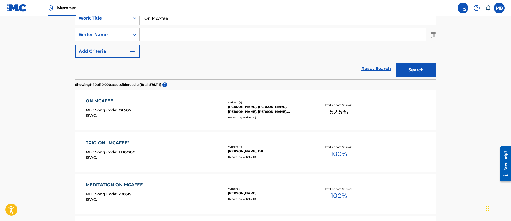
scroll to position [160, 0]
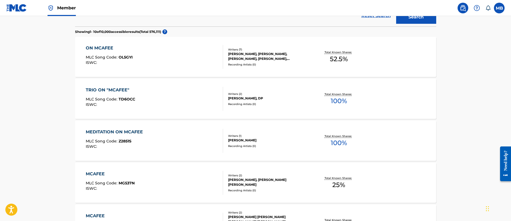
click at [168, 61] on div "ON MCAFEE MLC Song Code : OL5GYI ISWC :" at bounding box center [154, 57] width 137 height 24
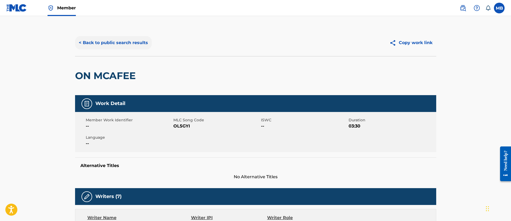
click at [125, 46] on button "< Back to public search results" at bounding box center [113, 42] width 77 height 13
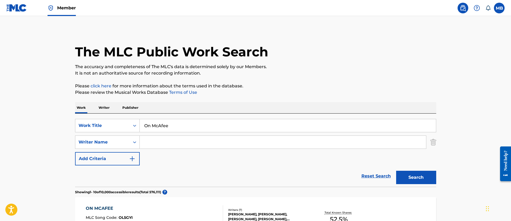
drag, startPoint x: 177, startPoint y: 122, endPoint x: 101, endPoint y: 117, distance: 76.3
click at [105, 118] on div "SearchWithCriteria5b880e5f-2ac0-4094-8dd2-12b182ce6156 Work Title On McAfee Sea…" at bounding box center [255, 150] width 361 height 73
paste input "BODIES"
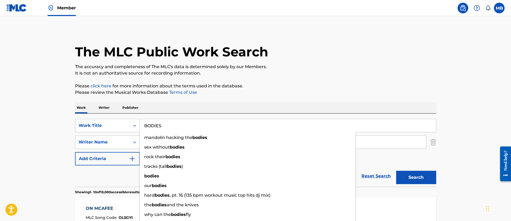
type input "BODIES"
drag, startPoint x: 50, startPoint y: 140, endPoint x: 166, endPoint y: 137, distance: 116.5
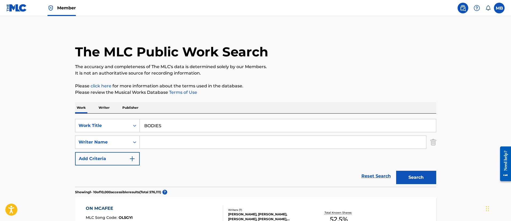
click at [166, 137] on input "Search Form" at bounding box center [283, 142] width 286 height 13
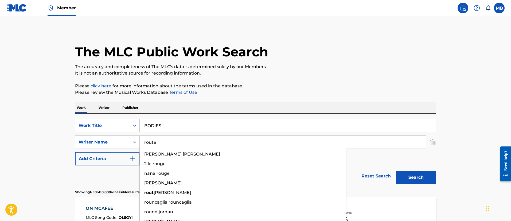
type input "route"
click at [396, 171] on button "Search" at bounding box center [416, 177] width 40 height 13
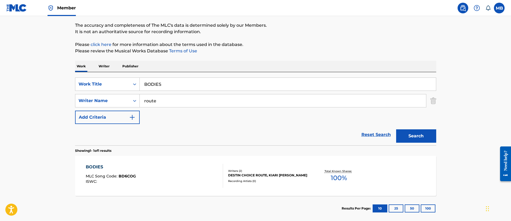
scroll to position [70, 0]
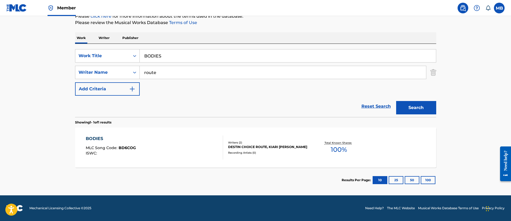
click at [167, 141] on div "BODIES MLC Song Code : BD6COG ISWC :" at bounding box center [154, 147] width 137 height 24
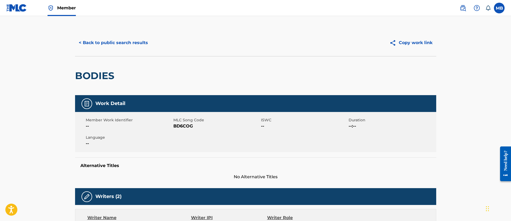
click at [186, 125] on span "BD6COG" at bounding box center [216, 126] width 86 height 6
copy span "BD6COG"
click at [185, 127] on span "BD6COG" at bounding box center [216, 126] width 86 height 6
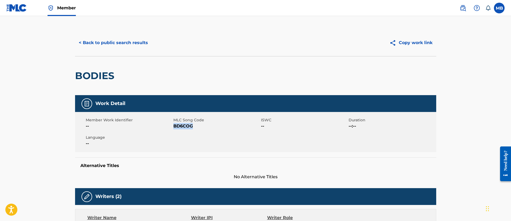
click at [67, 7] on span "Member" at bounding box center [66, 8] width 19 height 6
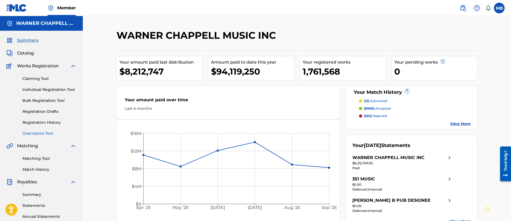
click at [43, 133] on link "Overclaims Tool" at bounding box center [49, 134] width 54 height 6
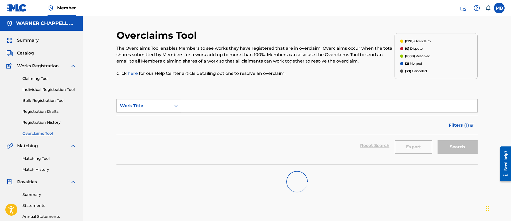
click at [175, 102] on div "Search Form" at bounding box center [176, 106] width 10 height 10
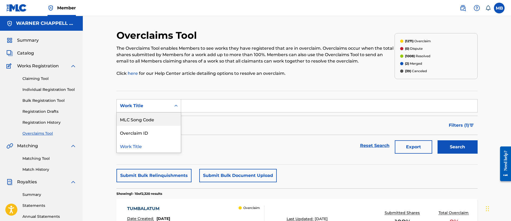
click at [152, 120] on div "MLC Song Code" at bounding box center [149, 118] width 64 height 13
click at [167, 106] on div "MLC Song Code" at bounding box center [144, 106] width 48 height 6
click at [153, 119] on div "Work Title" at bounding box center [149, 118] width 64 height 13
click at [163, 108] on div "Work Title" at bounding box center [144, 106] width 48 height 6
click at [151, 122] on div "MLC Song Code" at bounding box center [149, 118] width 64 height 13
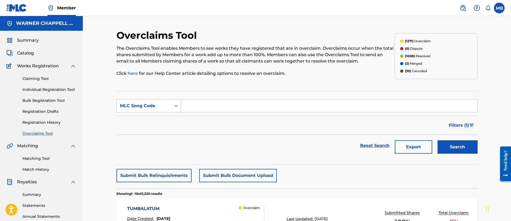
click at [206, 99] on section "SearchWithCriteria558e6108-9759-4d2f-a6aa-68be384dc820 MLC Song Code Filter Sta…" at bounding box center [296, 128] width 361 height 74
click at [207, 100] on input "Search Form" at bounding box center [329, 105] width 296 height 13
paste input "BD6COG"
type input "BD6COG"
click at [458, 149] on button "Search" at bounding box center [458, 146] width 40 height 13
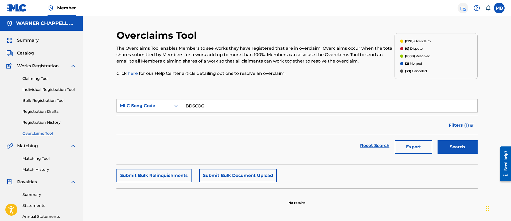
click at [465, 10] on img at bounding box center [463, 8] width 6 height 6
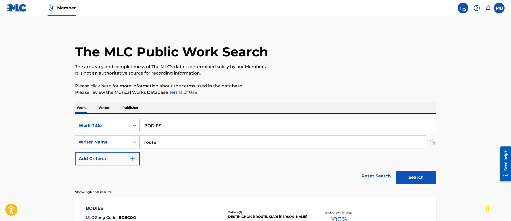
drag, startPoint x: 165, startPoint y: 123, endPoint x: 89, endPoint y: 107, distance: 77.6
click at [103, 114] on div "SearchWithCriteria5b880e5f-2ac0-4094-8dd2-12b182ce6156 Work Title BODIES Search…" at bounding box center [255, 150] width 361 height 73
paste input "OUTLET"
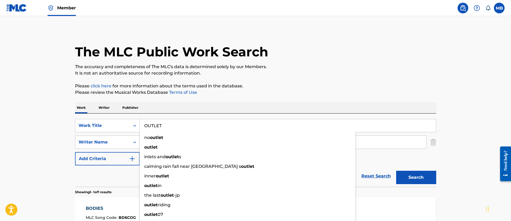
type input "OUTLET"
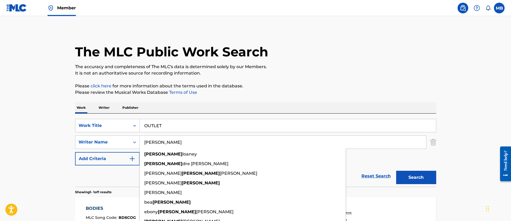
type input "dean"
click at [396, 171] on button "Search" at bounding box center [416, 177] width 40 height 13
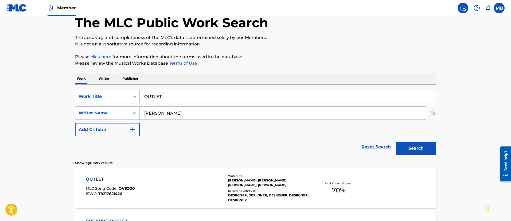
scroll to position [80, 0]
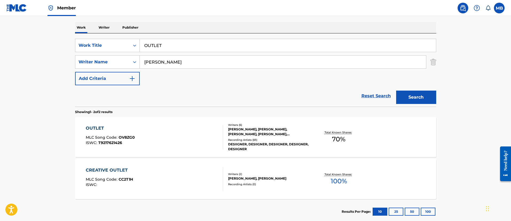
click at [164, 130] on div "OUTLET MLC Song Code : OV8ZG0 ISWC : T9217621426" at bounding box center [154, 137] width 137 height 24
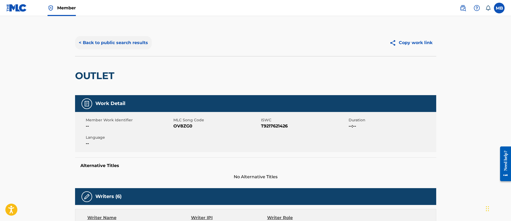
click at [106, 46] on button "< Back to public search results" at bounding box center [113, 42] width 77 height 13
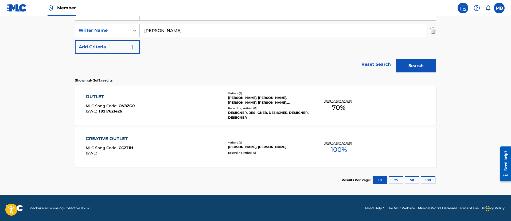
scroll to position [72, 0]
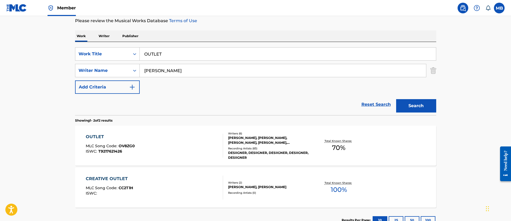
click at [143, 137] on div "OUTLET MLC Song Code : OV8ZG0 ISWC : T9217621426" at bounding box center [154, 146] width 137 height 24
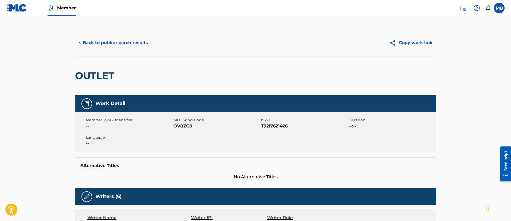
click at [184, 127] on span "OV8ZG0" at bounding box center [216, 126] width 86 height 6
copy span "OV8ZG0"
click at [182, 125] on span "OV8ZG0" at bounding box center [216, 126] width 86 height 6
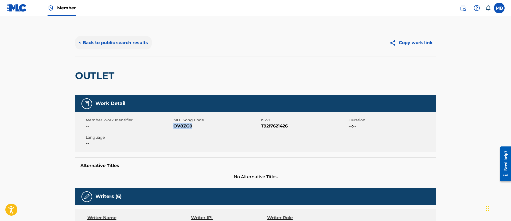
click at [139, 41] on button "< Back to public search results" at bounding box center [113, 42] width 77 height 13
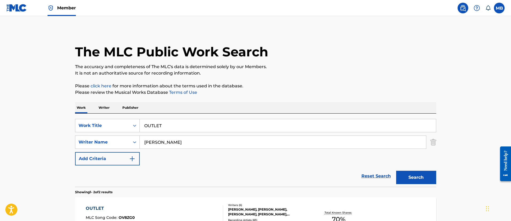
scroll to position [72, 0]
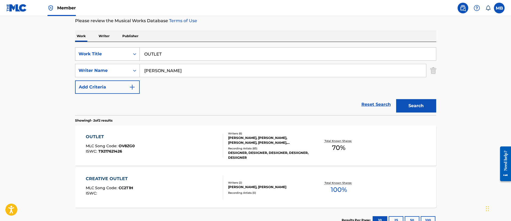
drag, startPoint x: 184, startPoint y: 58, endPoint x: 96, endPoint y: 50, distance: 88.0
click at [99, 51] on div "SearchWithCriteria5b880e5f-2ac0-4094-8dd2-12b182ce6156 Work Title OUTLET" at bounding box center [255, 53] width 361 height 13
paste input "LOSE"
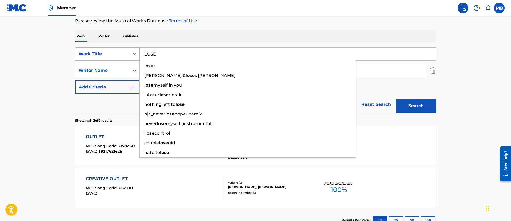
type input "LOSE"
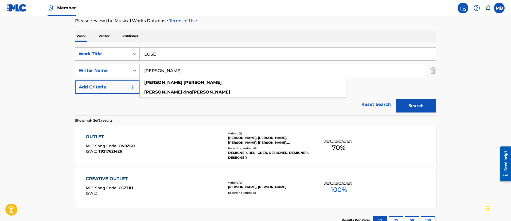
click at [396, 99] on button "Search" at bounding box center [416, 105] width 40 height 13
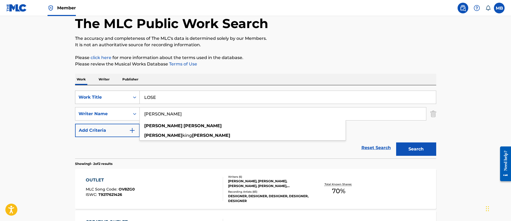
scroll to position [11, 0]
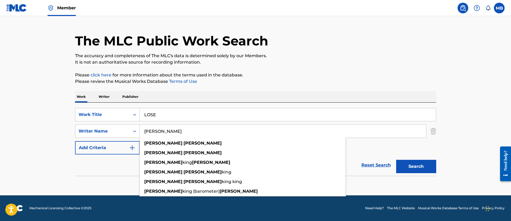
type input "adam feeney"
click at [396, 160] on button "Search" at bounding box center [416, 166] width 40 height 13
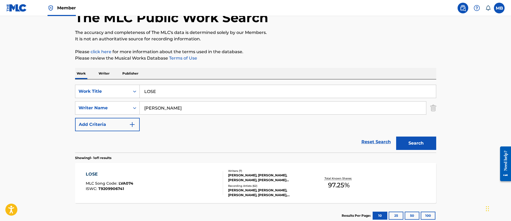
scroll to position [70, 0]
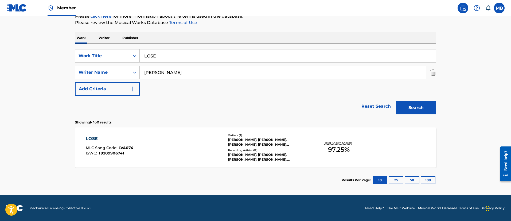
click at [177, 145] on div "LOSE MLC Song Code : LVA074 ISWC : T9209906741" at bounding box center [154, 147] width 137 height 24
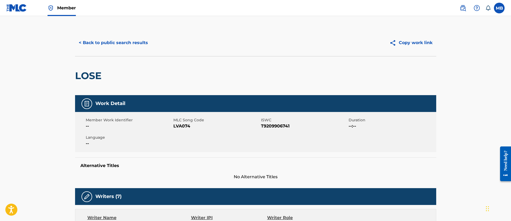
click at [176, 130] on div "Member Work Identifier -- MLC Song Code LVA074 ISWC T9209906741 Duration --:-- …" at bounding box center [255, 132] width 361 height 40
